Goal: Find specific page/section: Find specific page/section

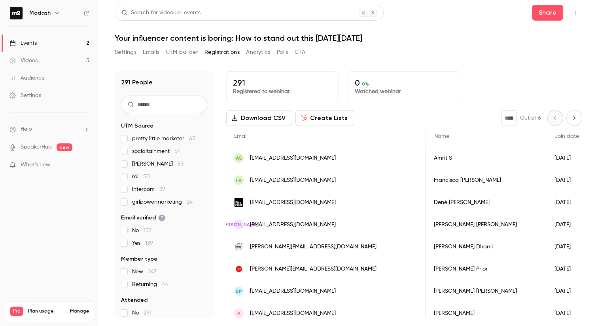
scroll to position [0, 384]
click at [27, 42] on div "Events" at bounding box center [22, 43] width 27 height 8
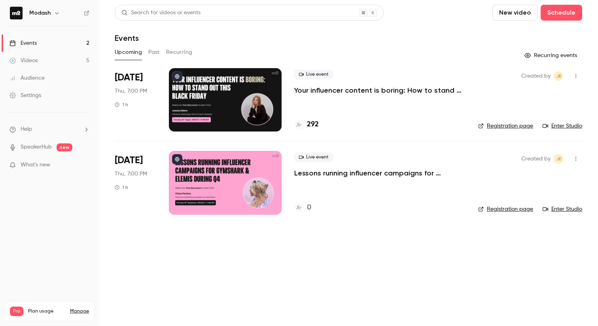
click at [308, 121] on h4 "292" at bounding box center [313, 124] width 12 height 11
